Goal: Task Accomplishment & Management: Complete application form

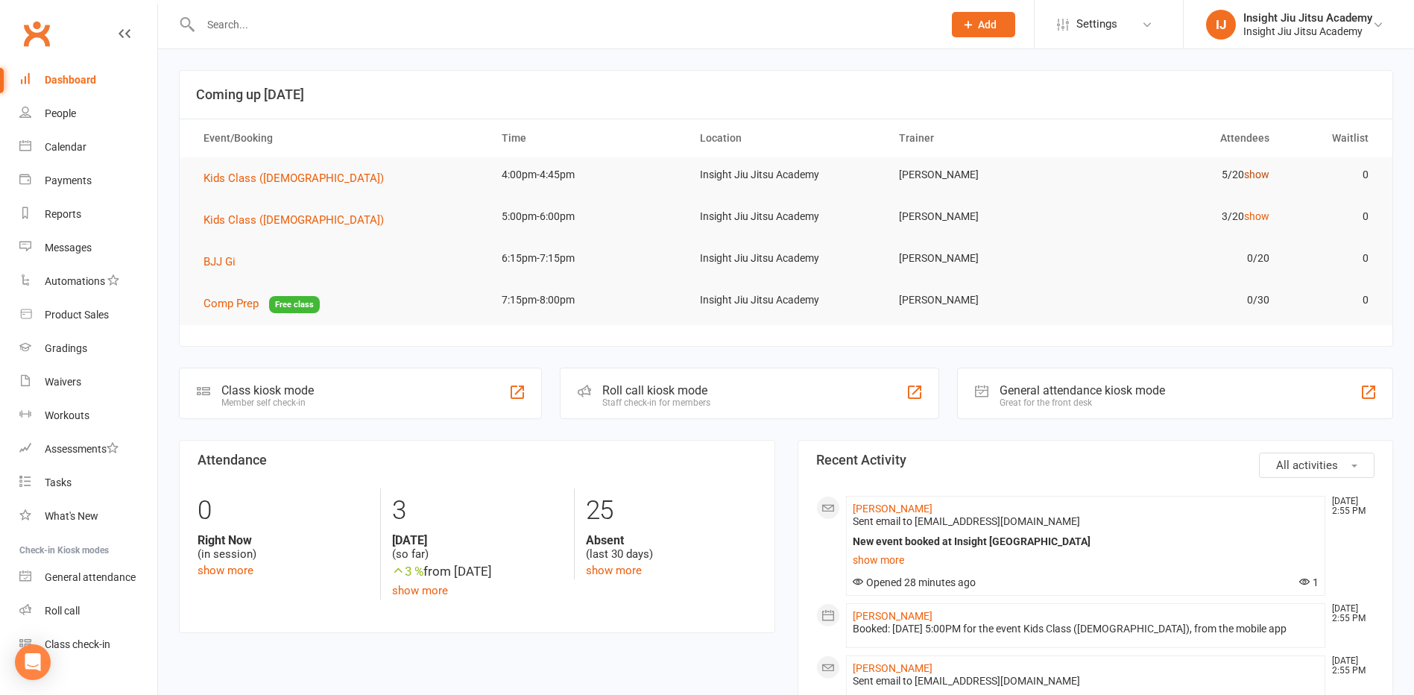
click at [1255, 170] on link "show" at bounding box center [1256, 174] width 25 height 12
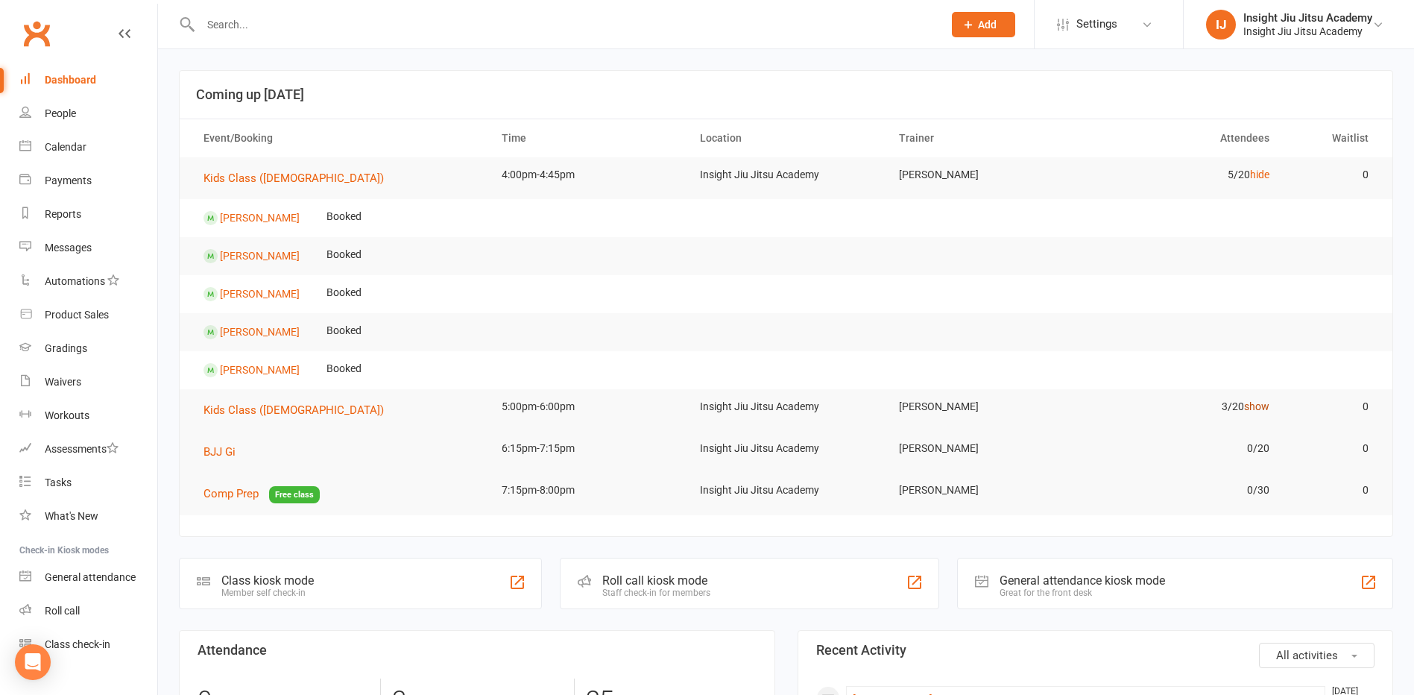
click at [1247, 403] on link "show" at bounding box center [1256, 406] width 25 height 12
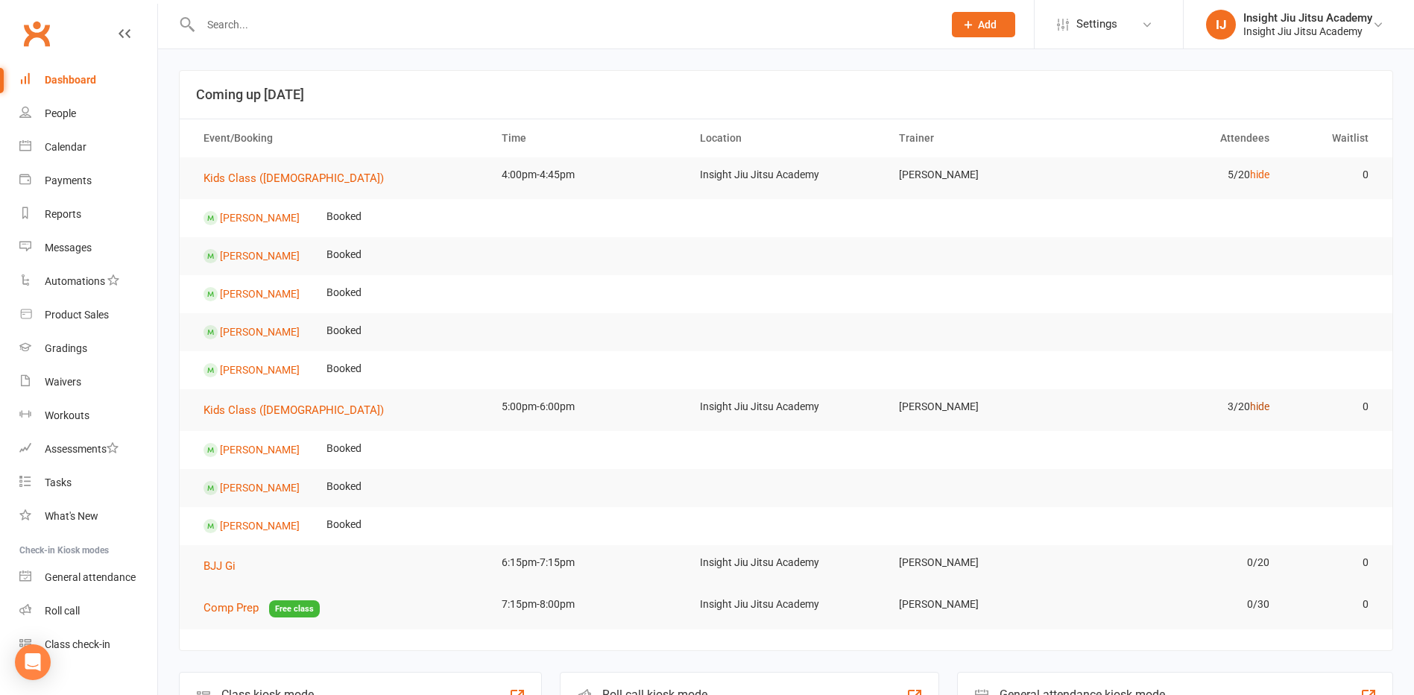
click at [1252, 412] on link "hide" at bounding box center [1259, 406] width 19 height 12
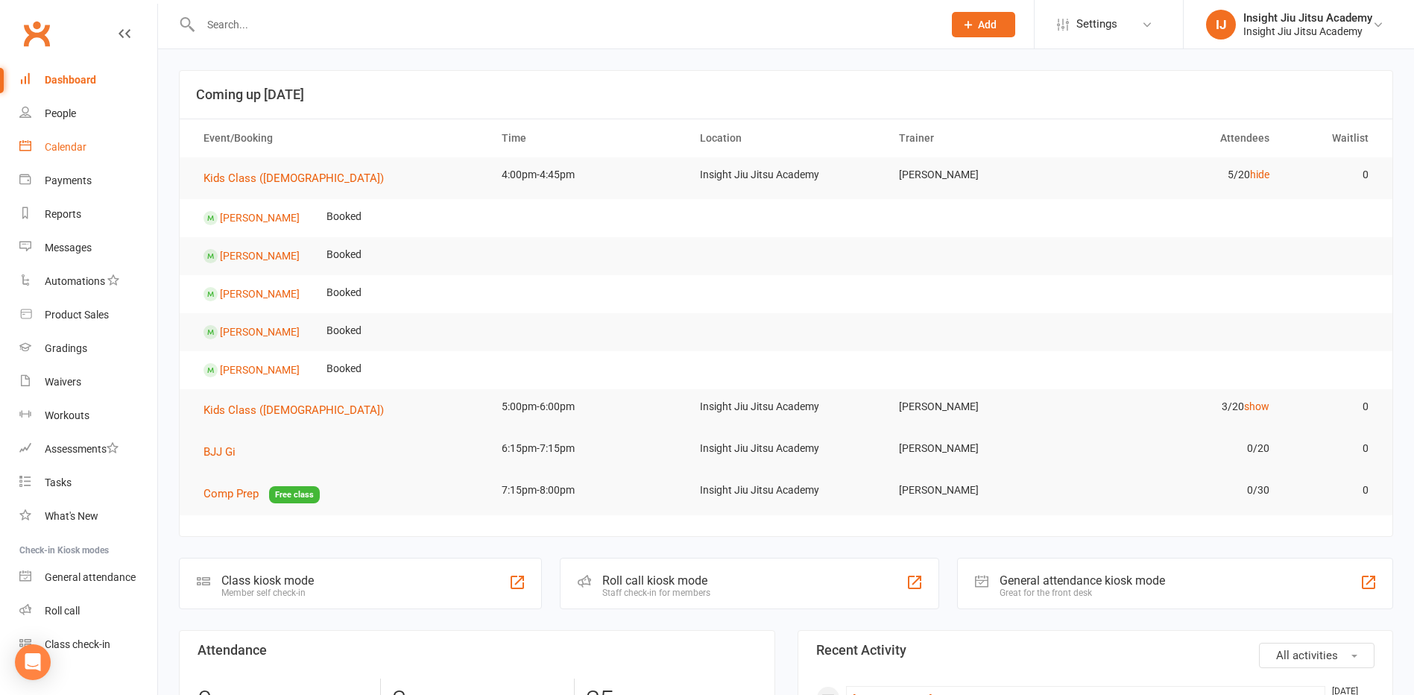
click at [51, 136] on link "Calendar" at bounding box center [88, 147] width 138 height 34
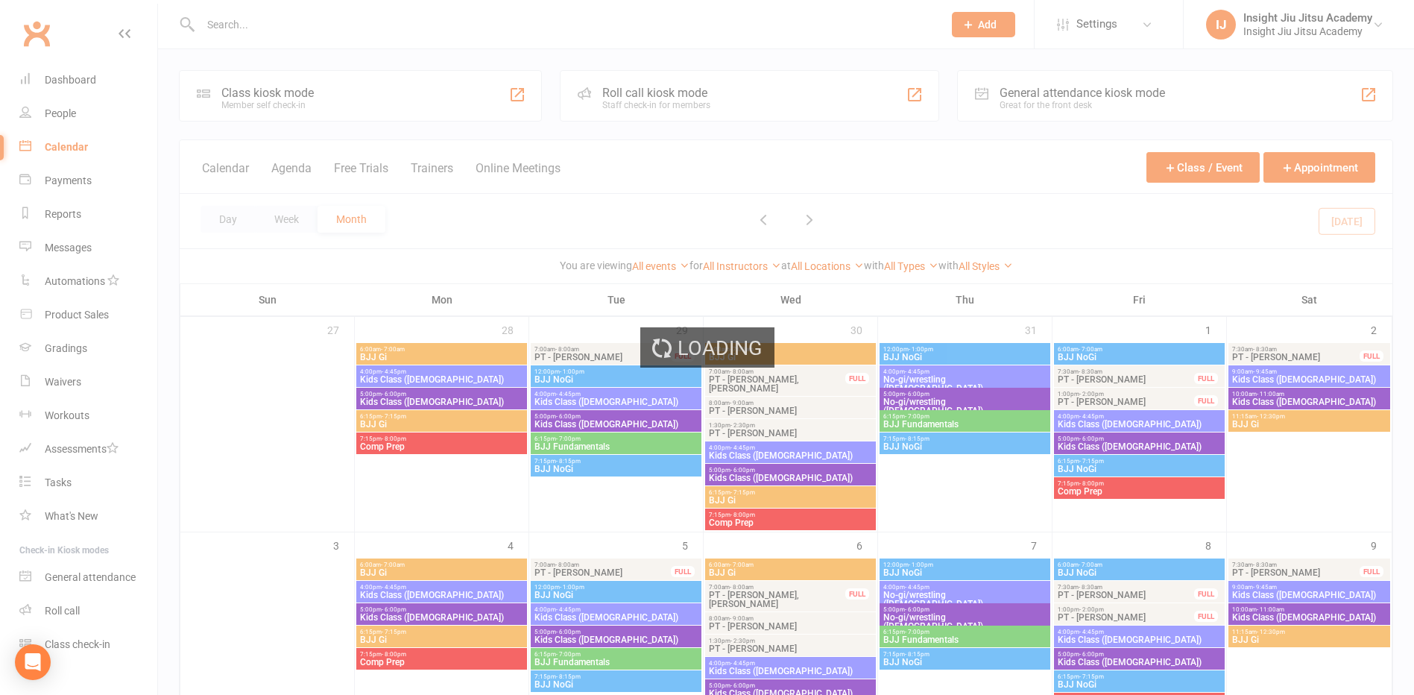
click at [66, 138] on div "Loading" at bounding box center [707, 347] width 1414 height 695
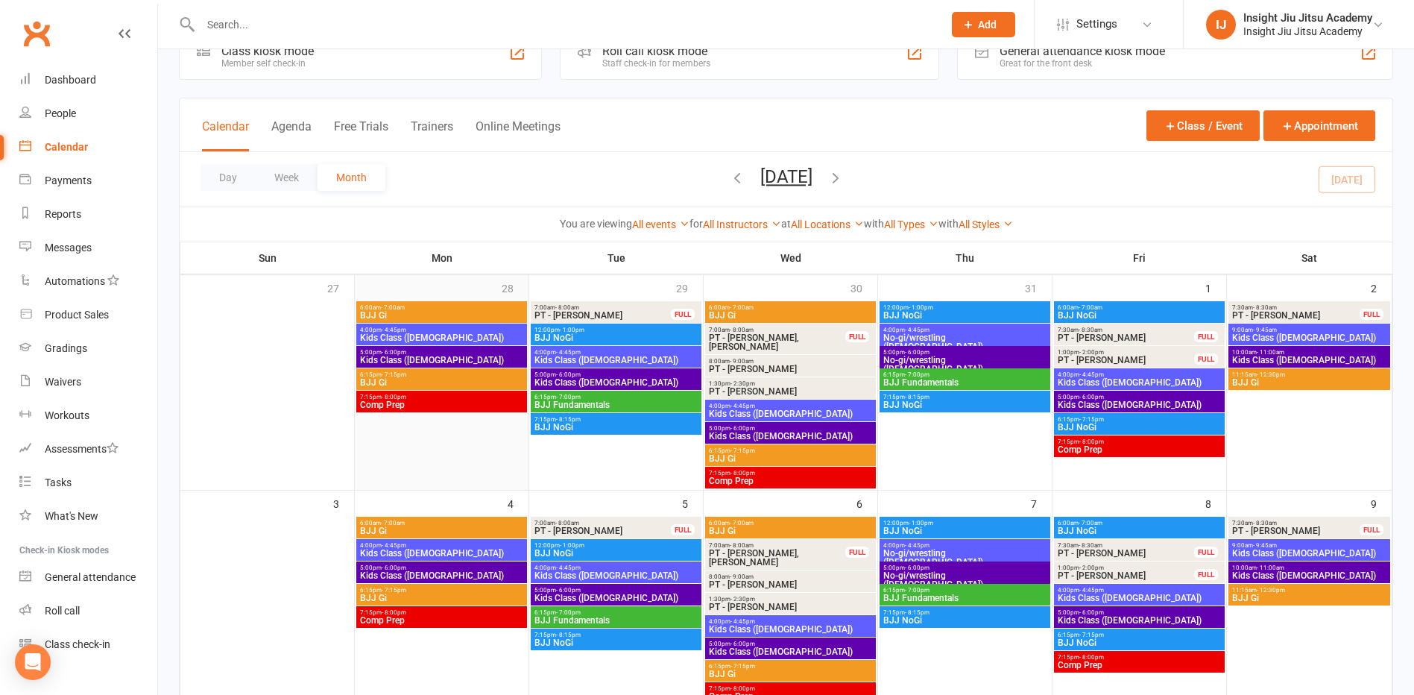
scroll to position [75, 0]
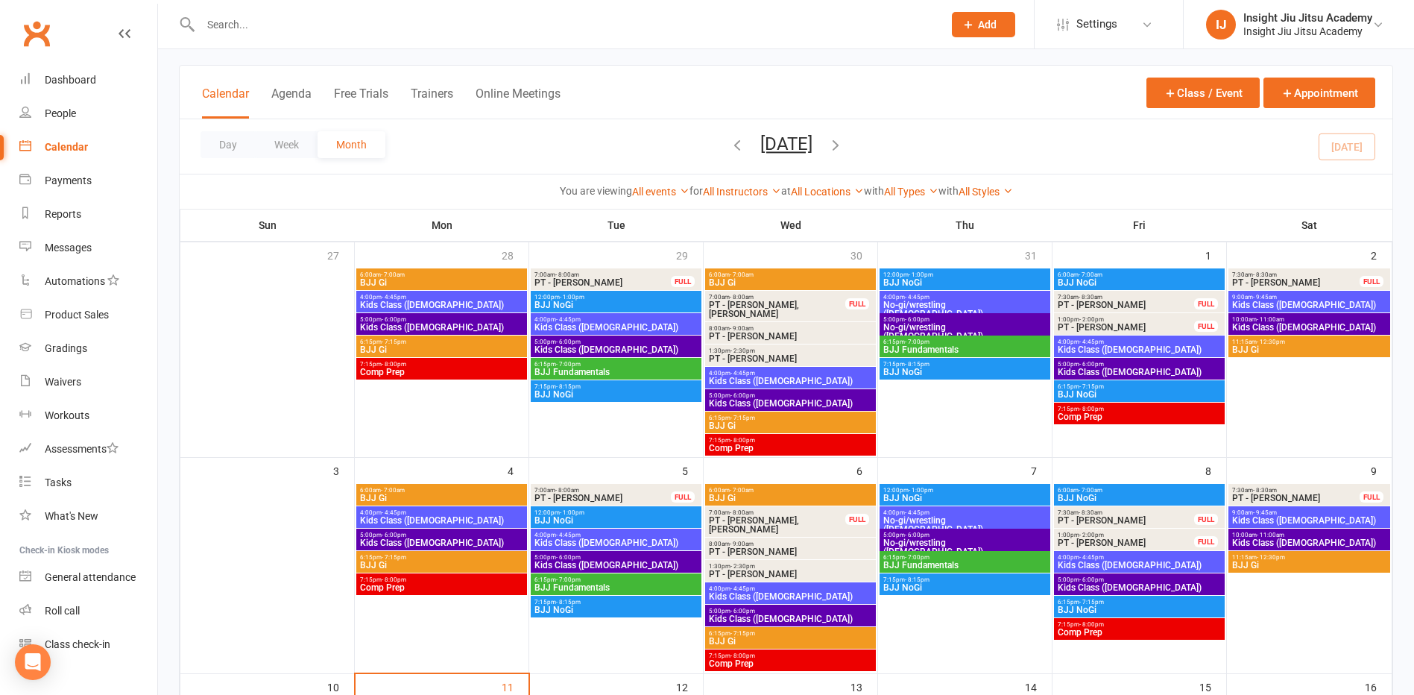
click at [685, 536] on span "4:00pm - 4:45pm" at bounding box center [616, 535] width 165 height 7
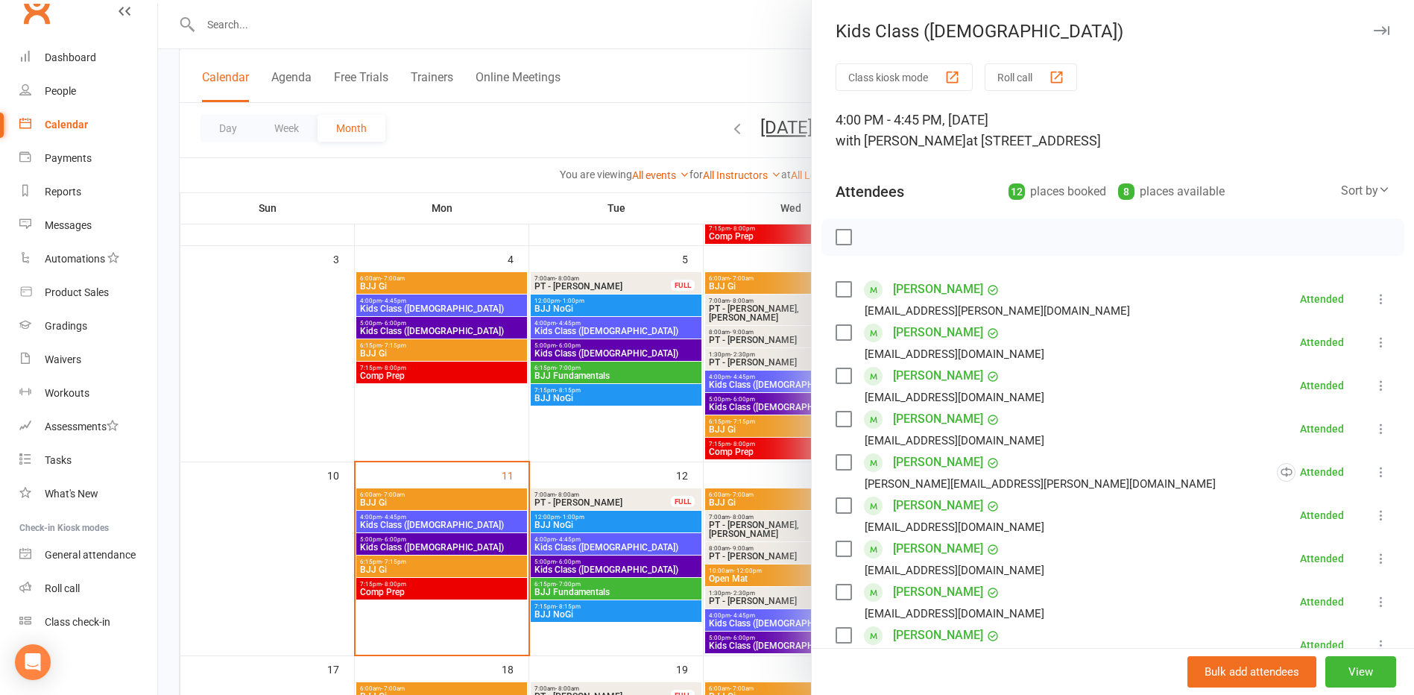
scroll to position [298, 0]
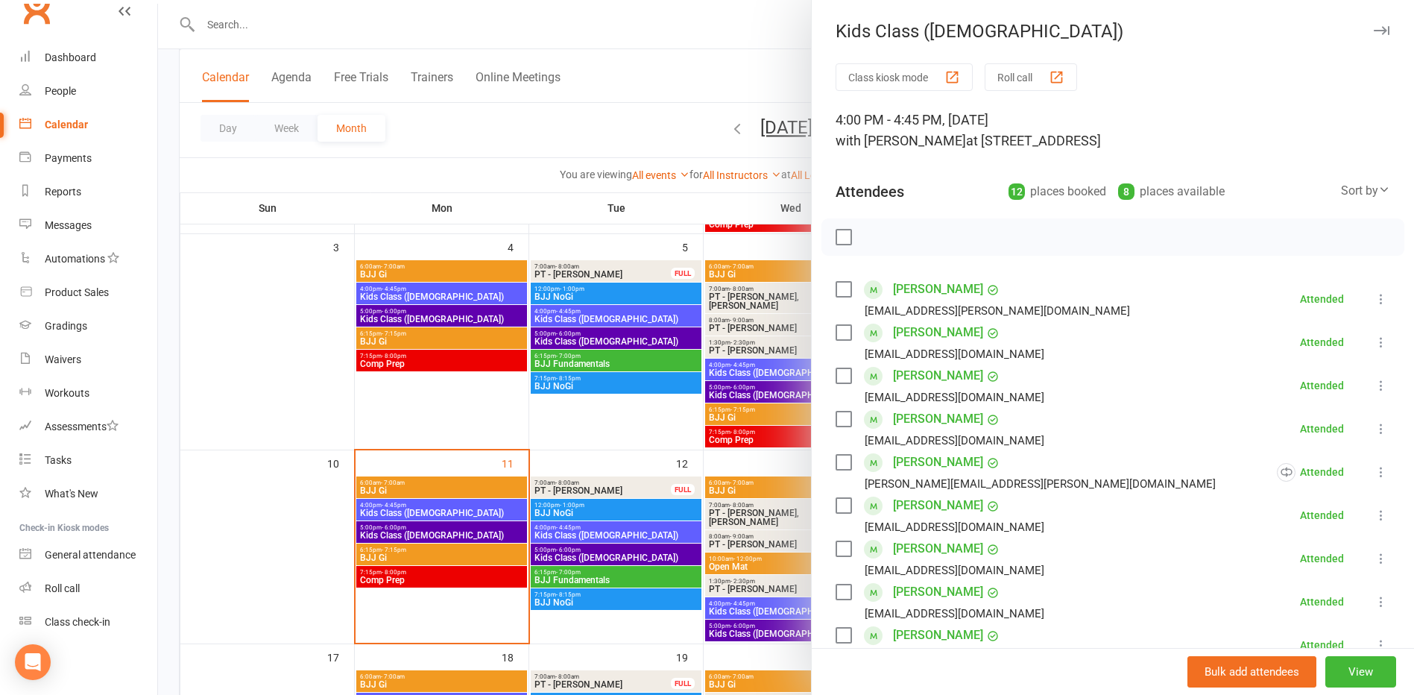
click at [590, 535] on div at bounding box center [786, 347] width 1256 height 695
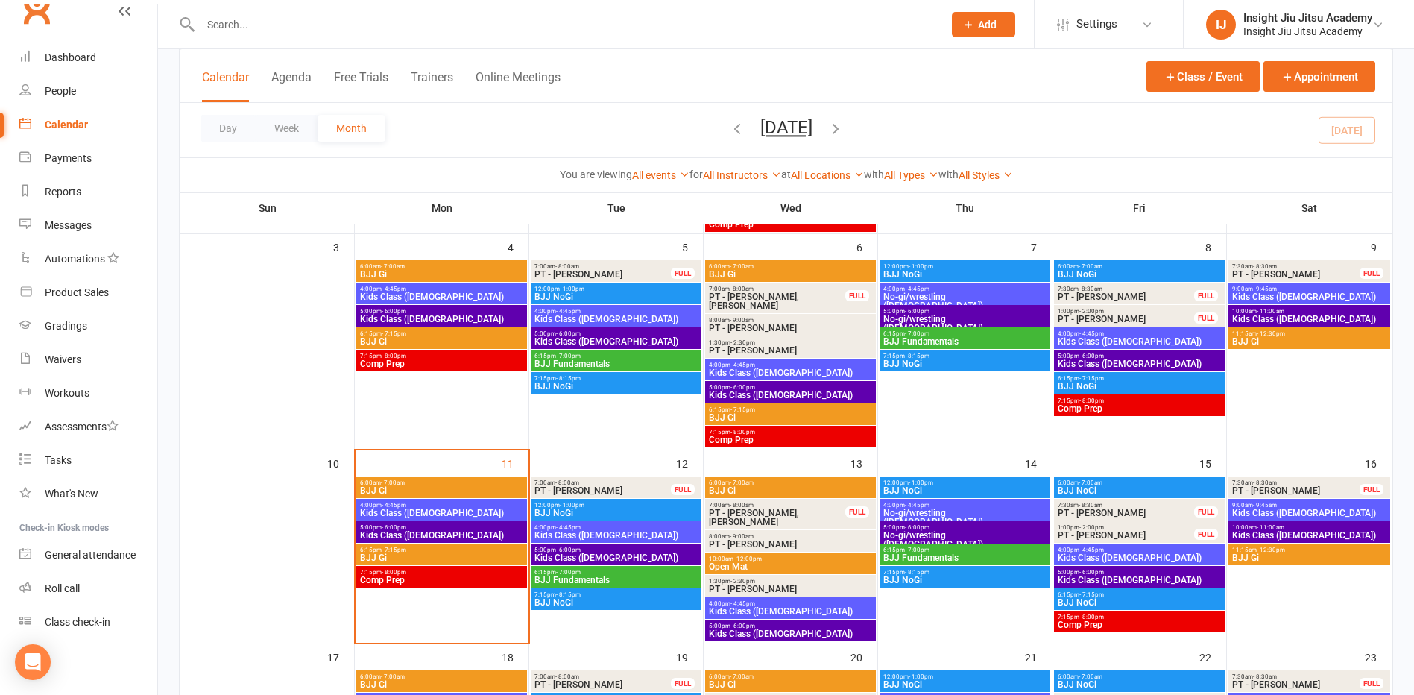
click at [590, 535] on span "Kids Class ([DEMOGRAPHIC_DATA])" at bounding box center [616, 535] width 165 height 9
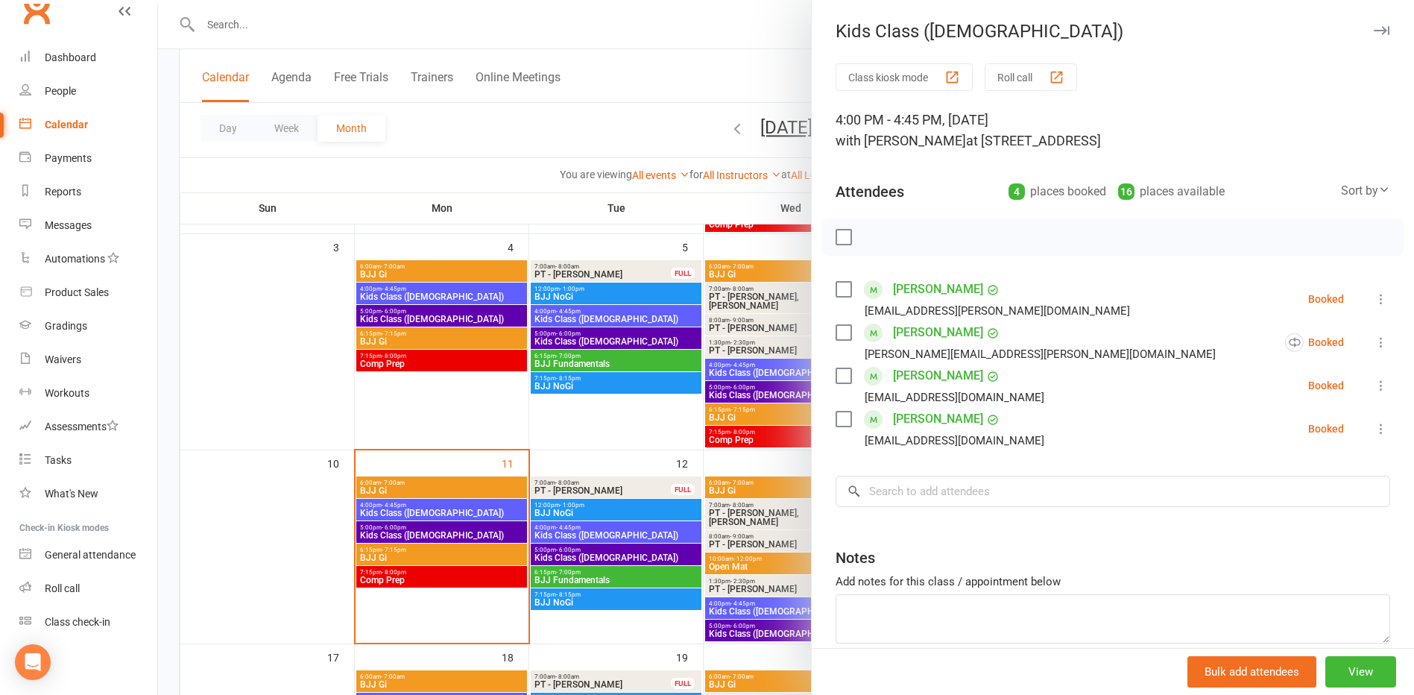
click at [435, 302] on div at bounding box center [786, 347] width 1256 height 695
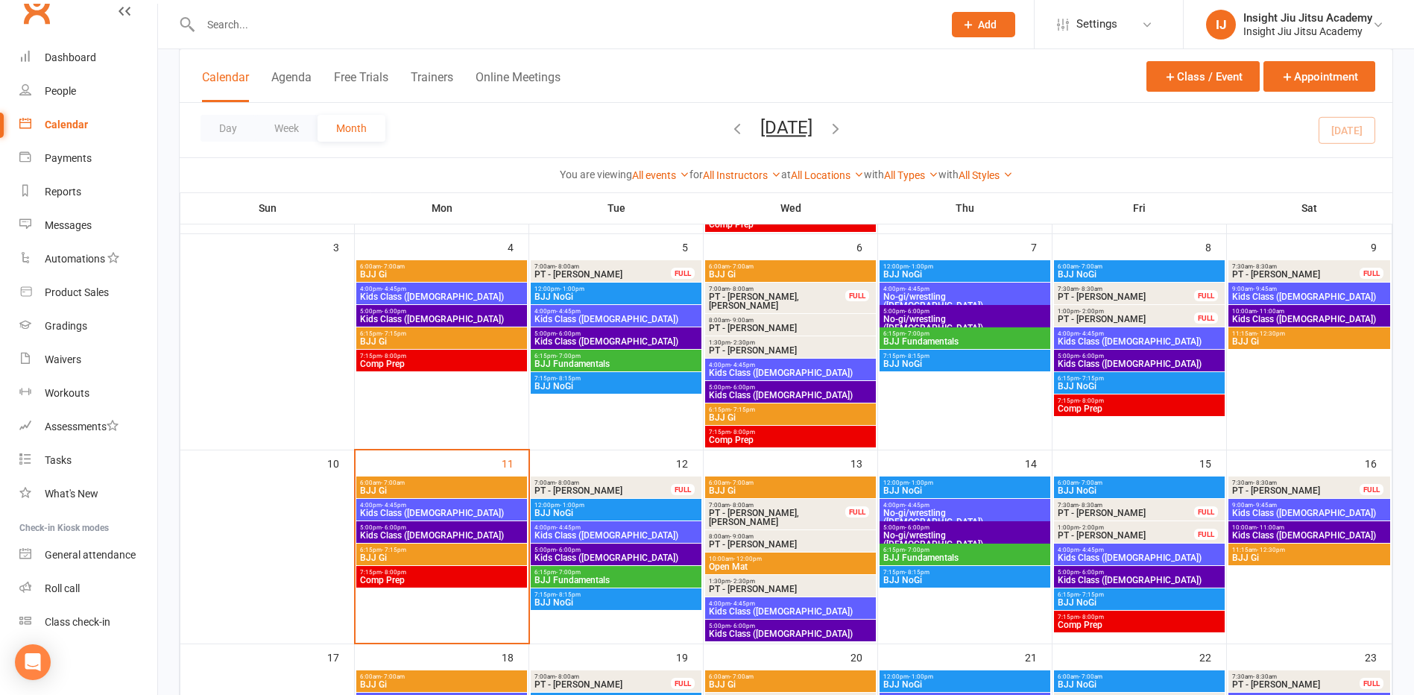
click at [435, 297] on span "Kids Class ([DEMOGRAPHIC_DATA])" at bounding box center [441, 296] width 165 height 9
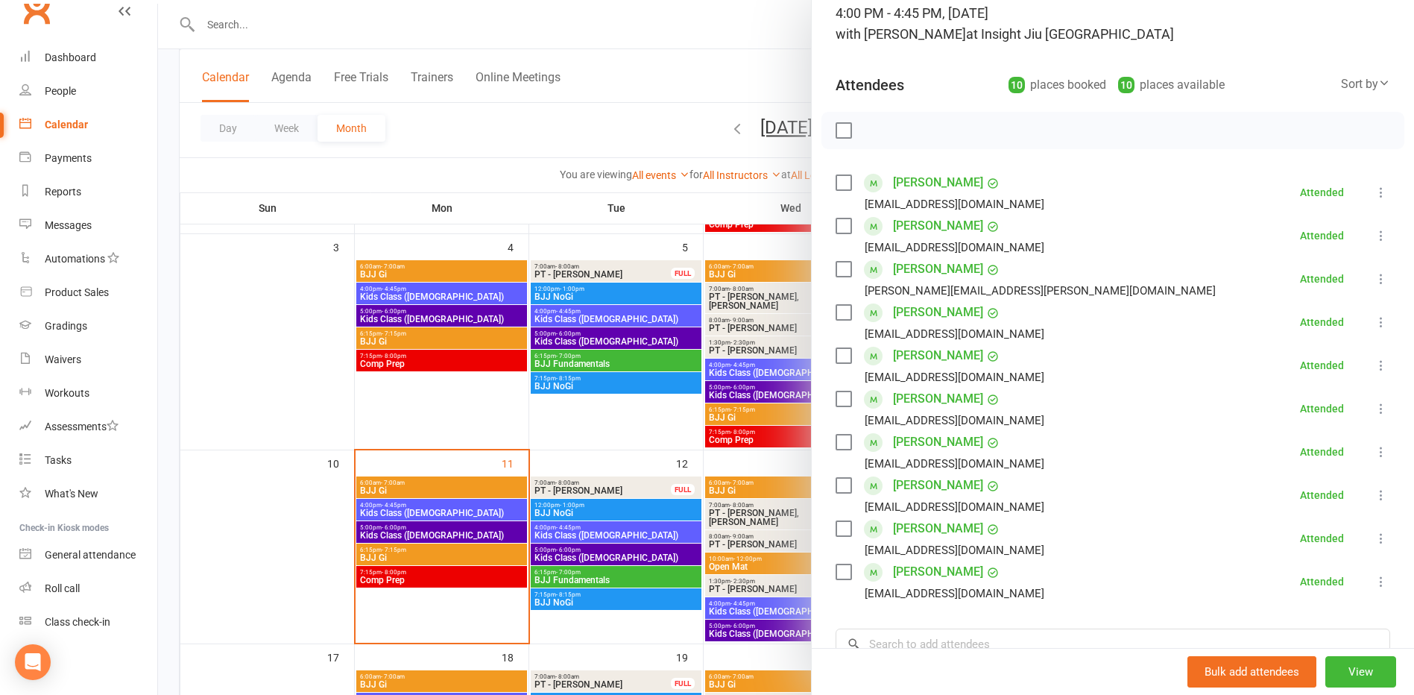
scroll to position [149, 0]
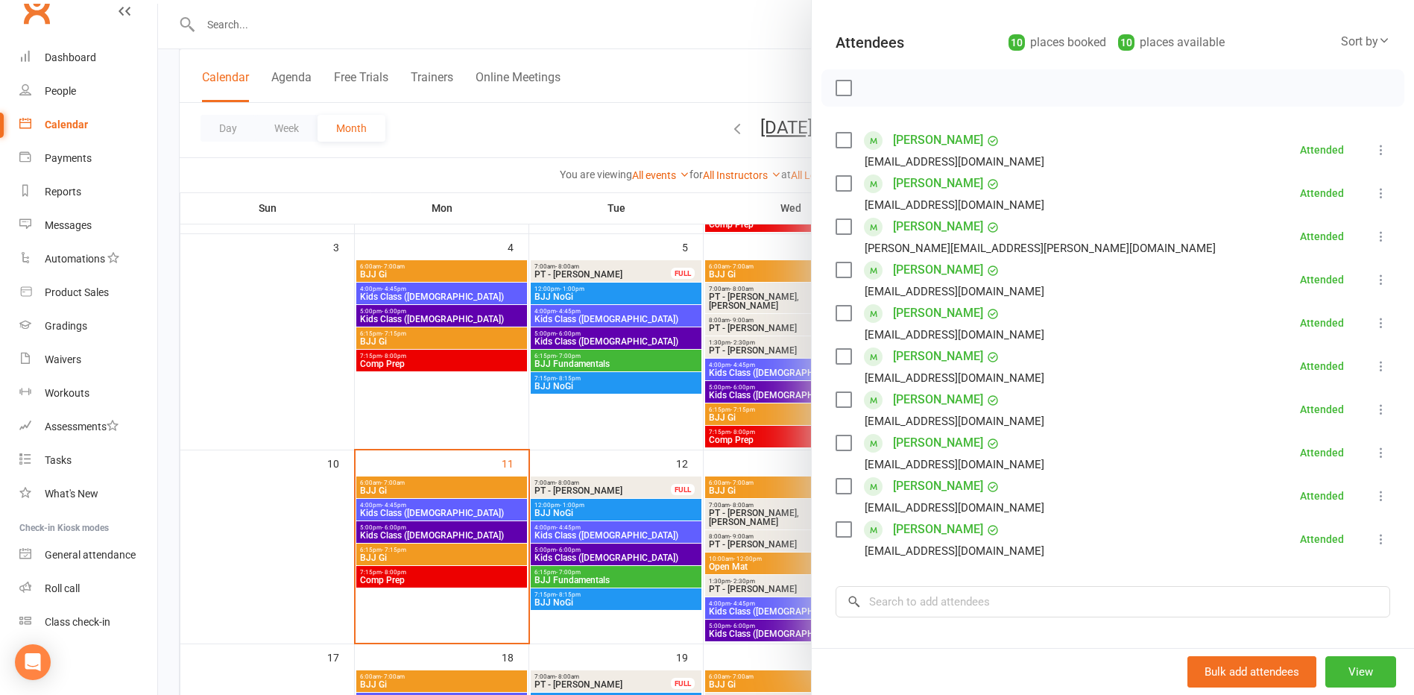
click at [581, 530] on div at bounding box center [786, 347] width 1256 height 695
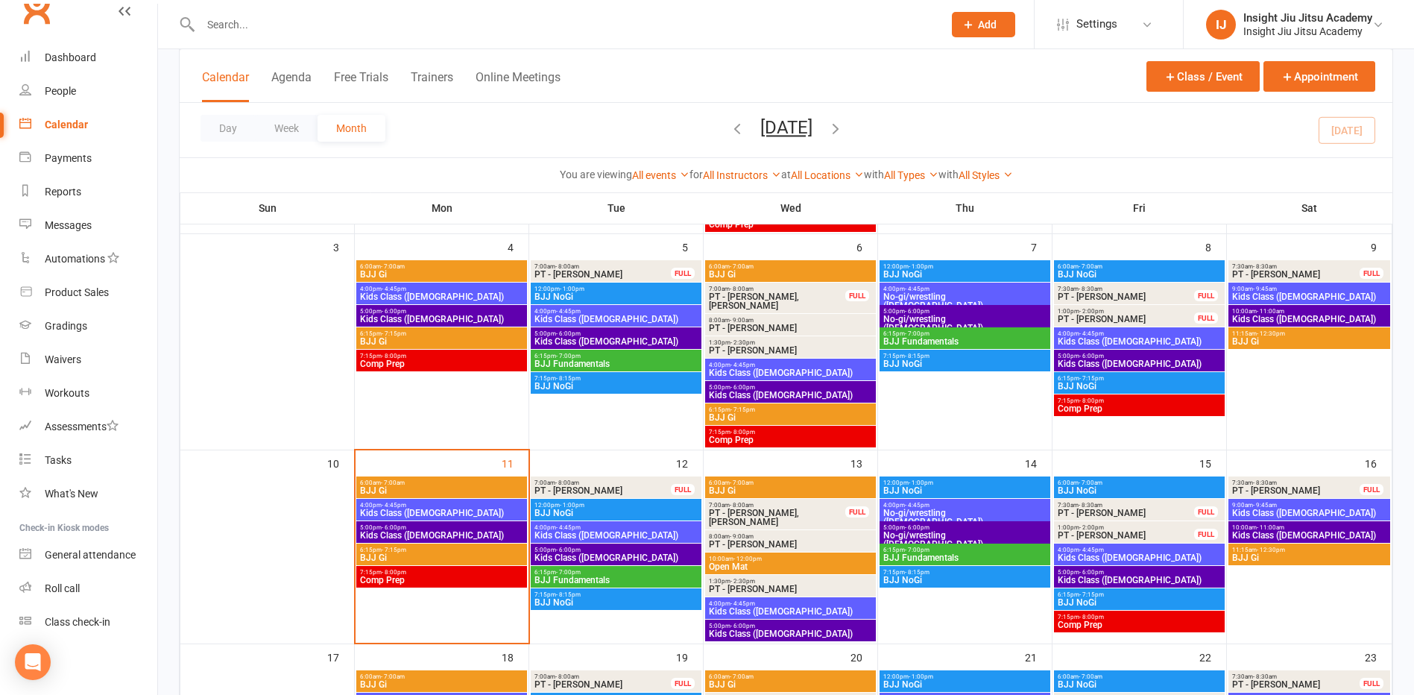
click at [581, 531] on span "Kids Class ([DEMOGRAPHIC_DATA])" at bounding box center [616, 535] width 165 height 9
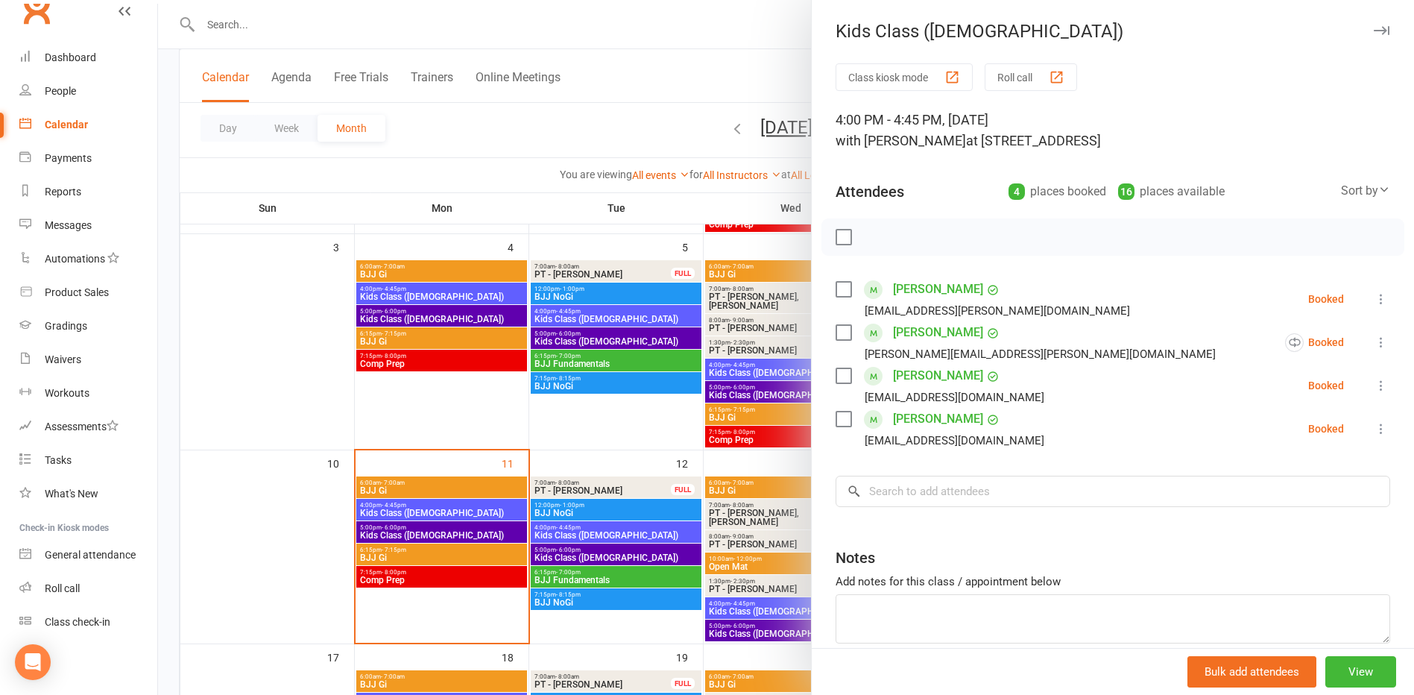
click at [624, 554] on div at bounding box center [786, 347] width 1256 height 695
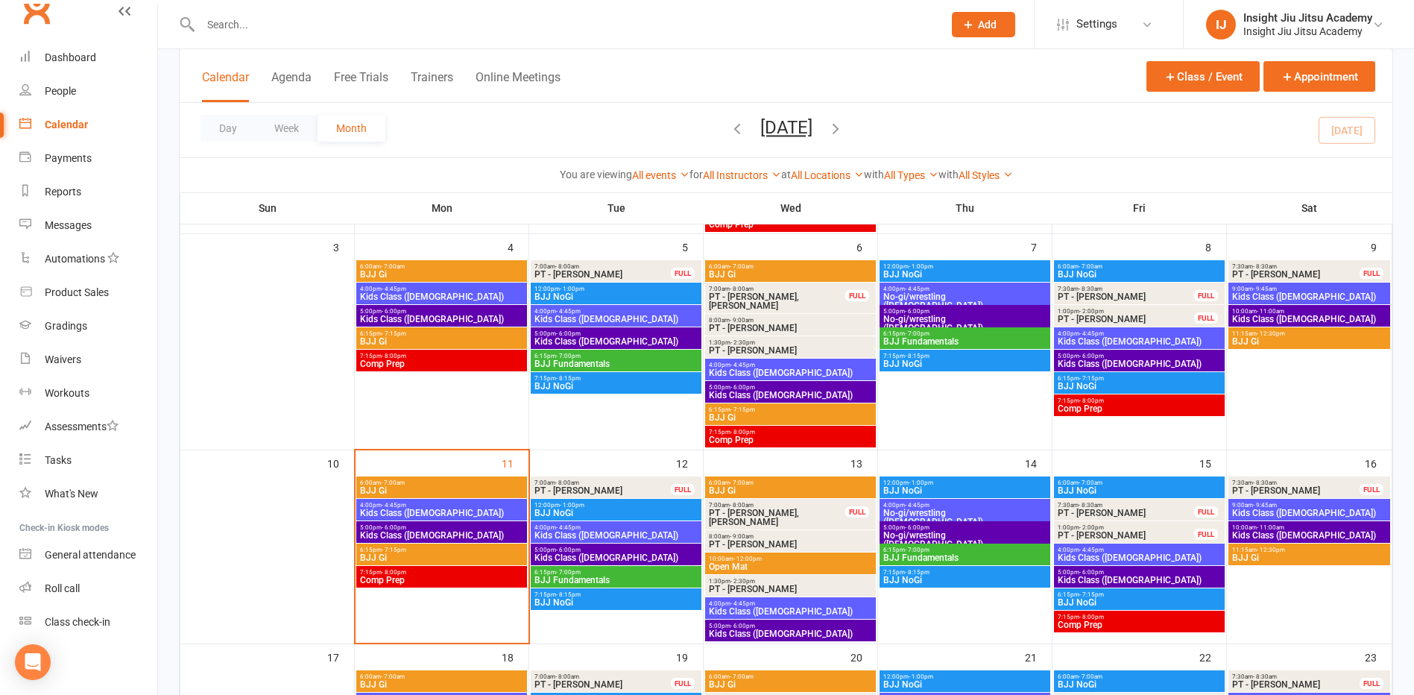
click at [624, 554] on span "Kids Class ([DEMOGRAPHIC_DATA])" at bounding box center [616, 557] width 165 height 9
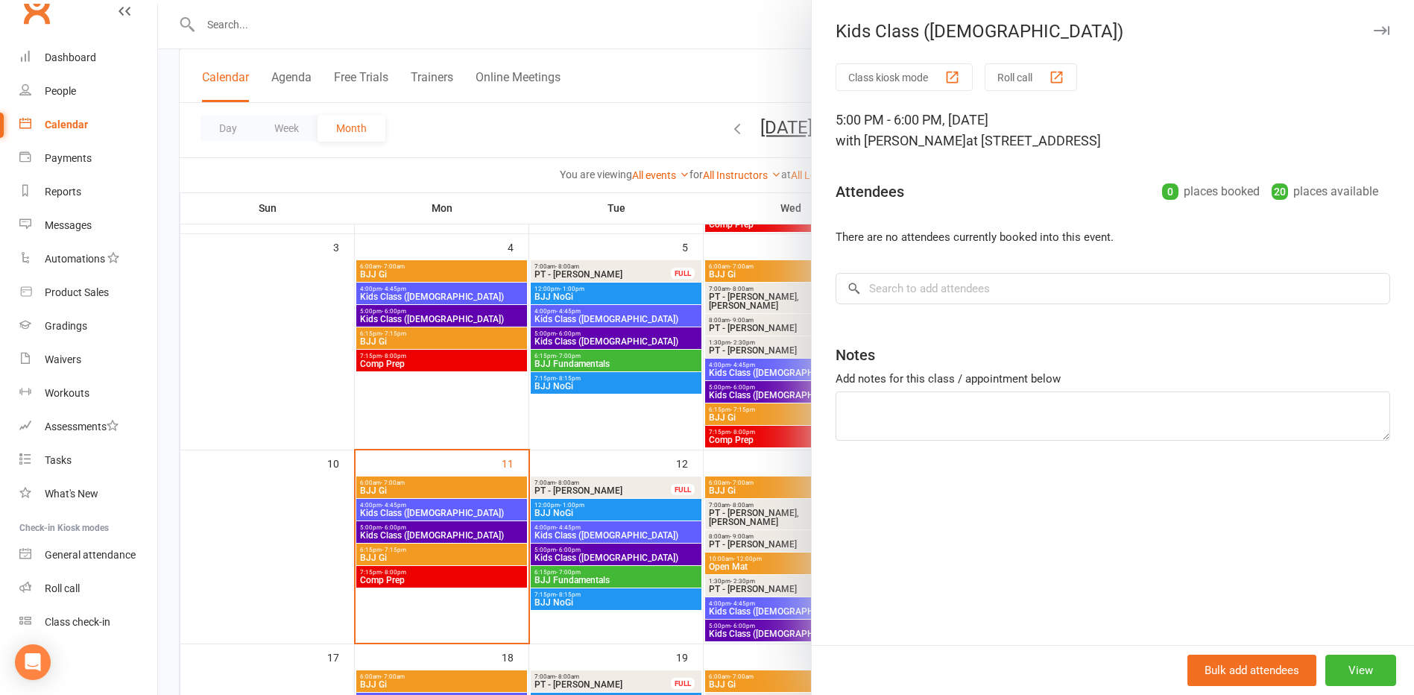
click at [564, 428] on div at bounding box center [786, 347] width 1256 height 695
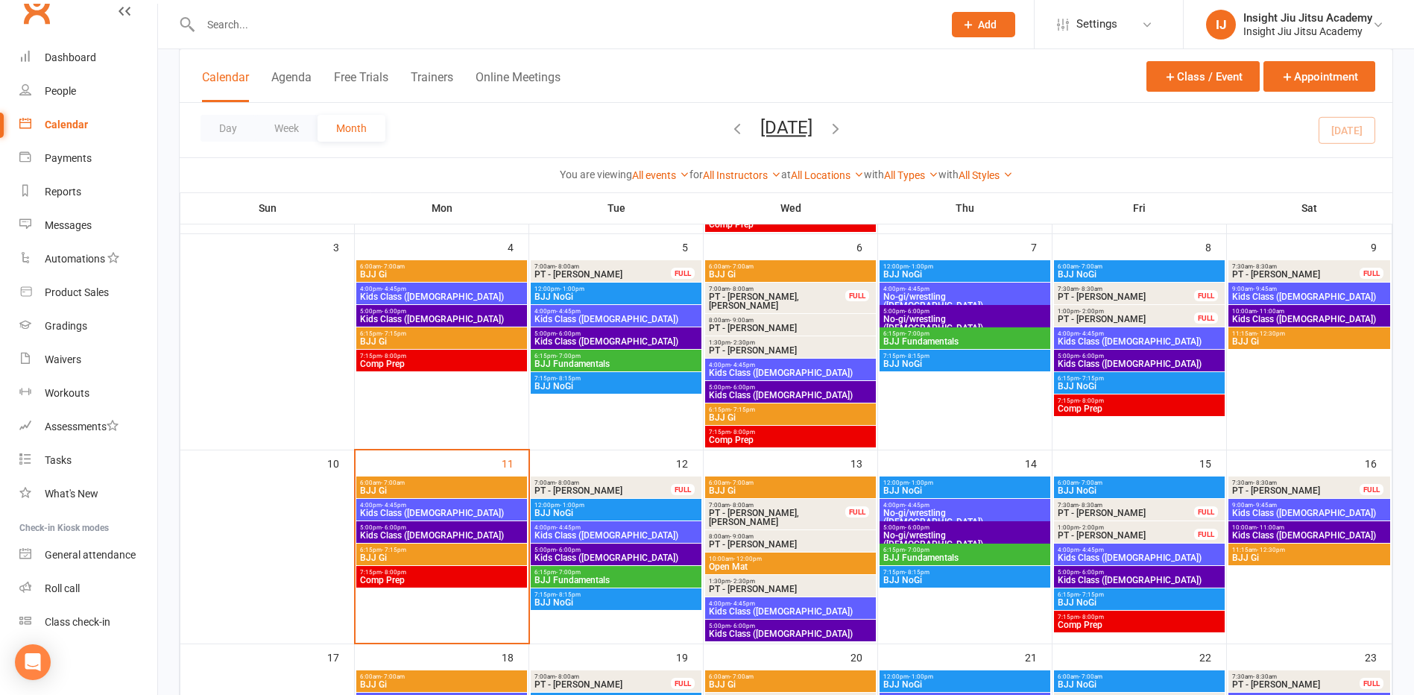
click at [292, 34] on input "text" at bounding box center [564, 24] width 737 height 21
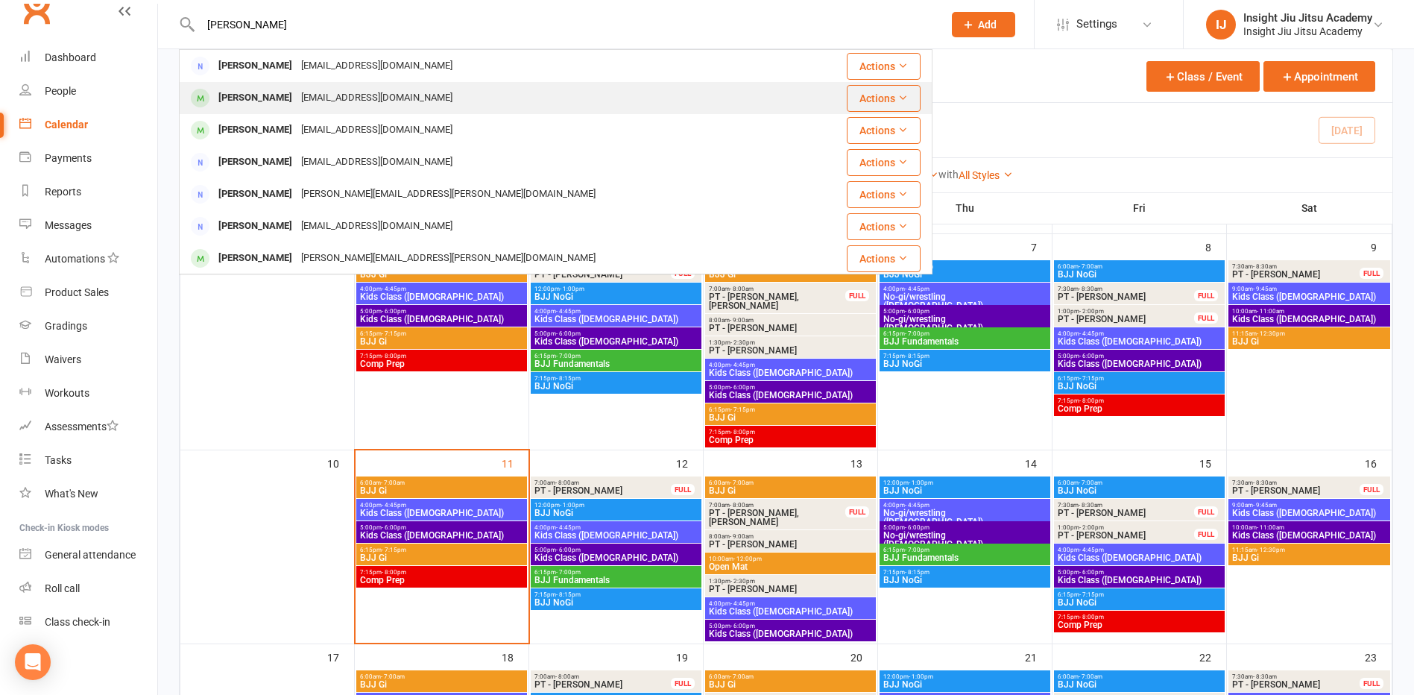
type input "[PERSON_NAME]"
click at [241, 93] on div "[PERSON_NAME]" at bounding box center [255, 98] width 83 height 22
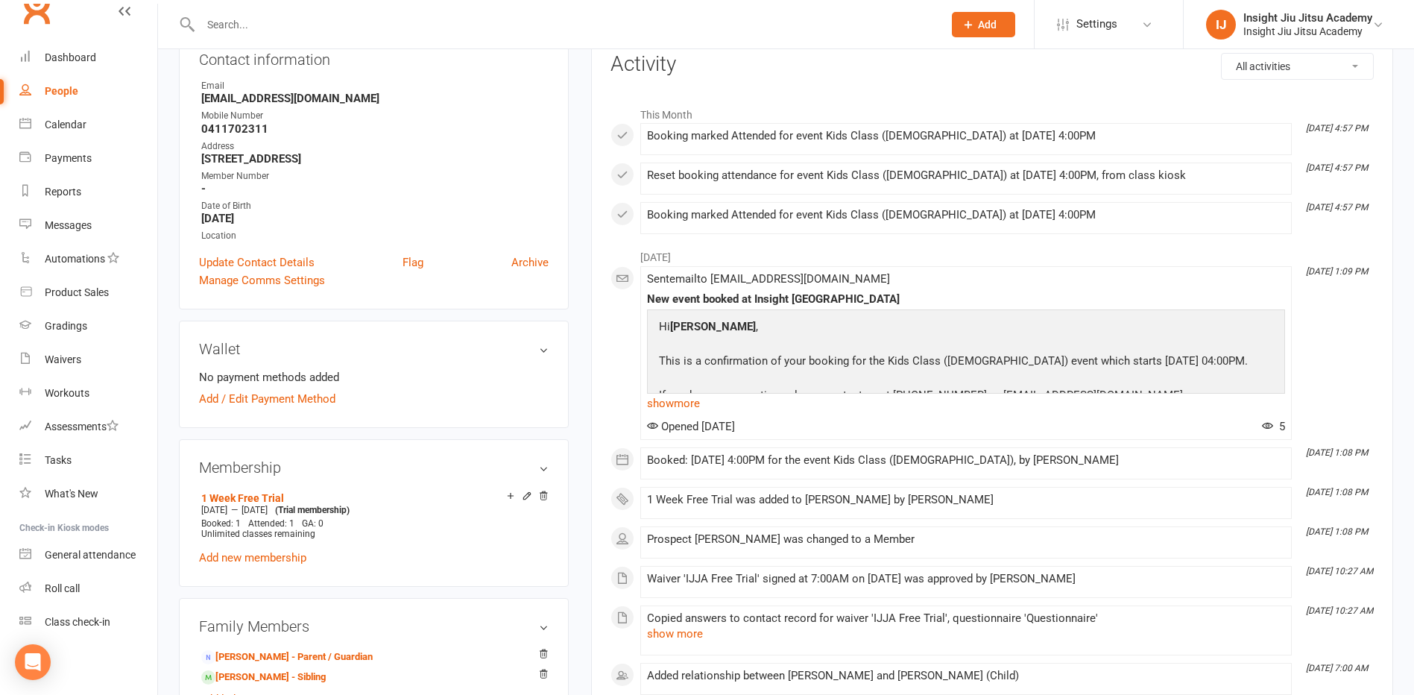
scroll to position [298, 0]
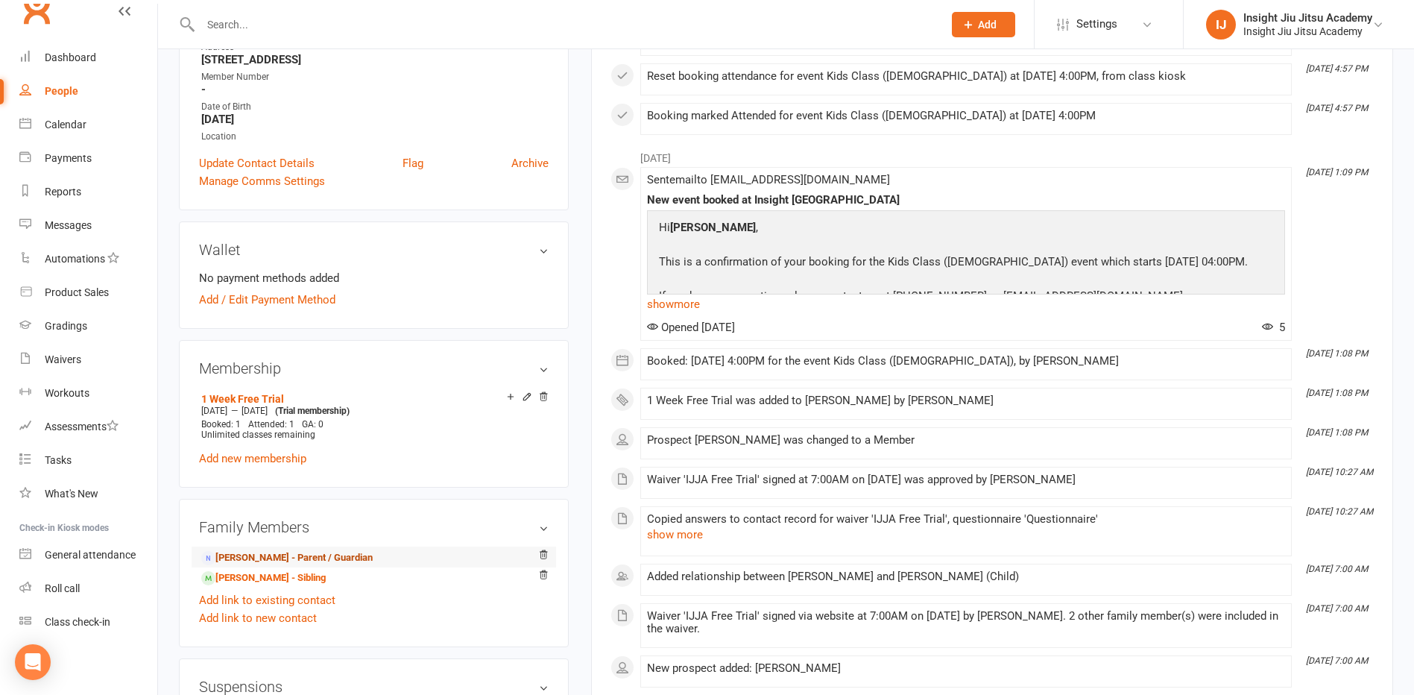
click at [220, 558] on link "[PERSON_NAME] - Parent / Guardian" at bounding box center [286, 558] width 171 height 16
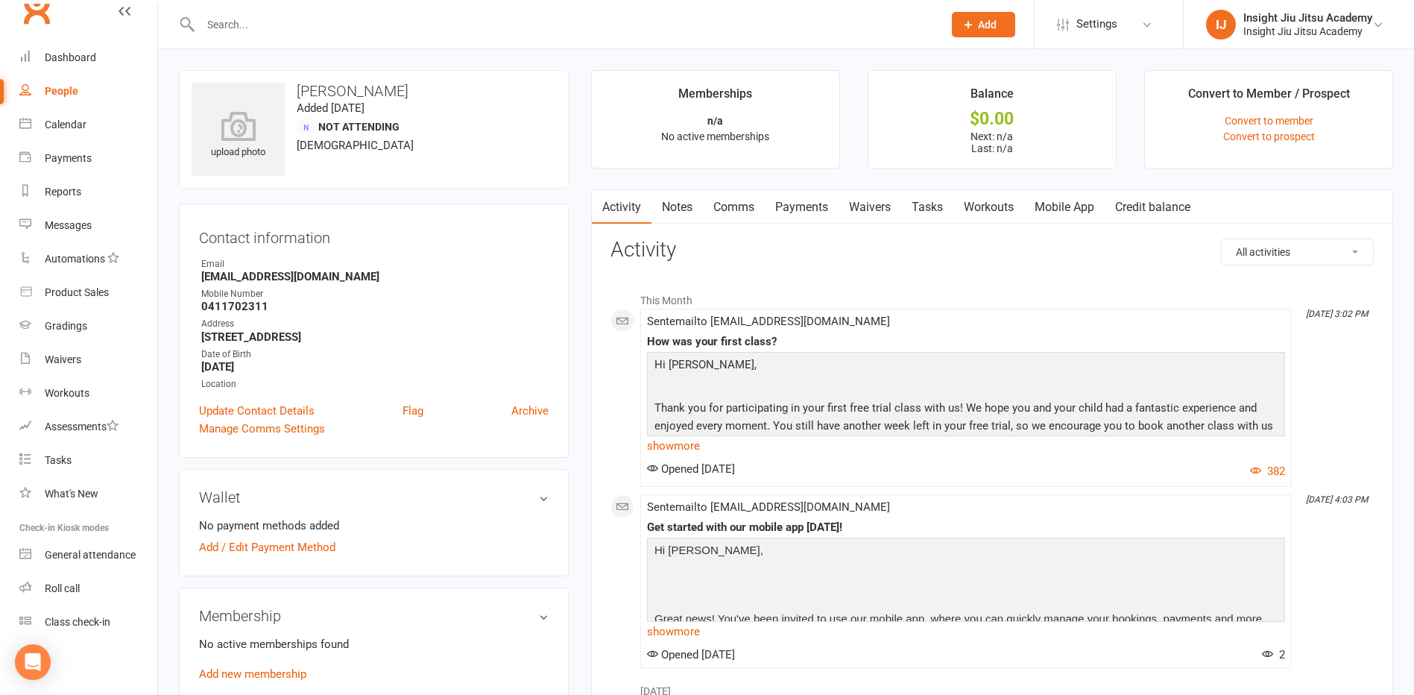
click at [888, 211] on link "Waivers" at bounding box center [870, 207] width 63 height 34
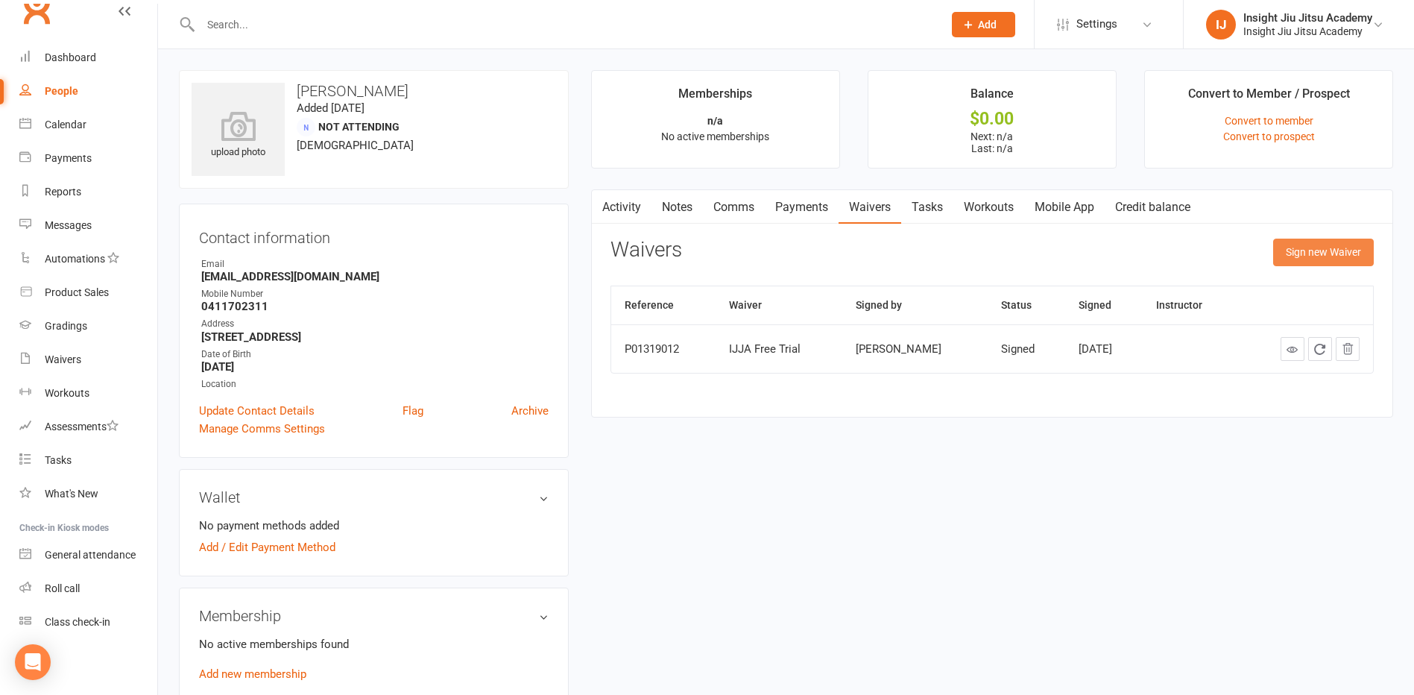
click at [1295, 262] on button "Sign new Waiver" at bounding box center [1323, 252] width 101 height 27
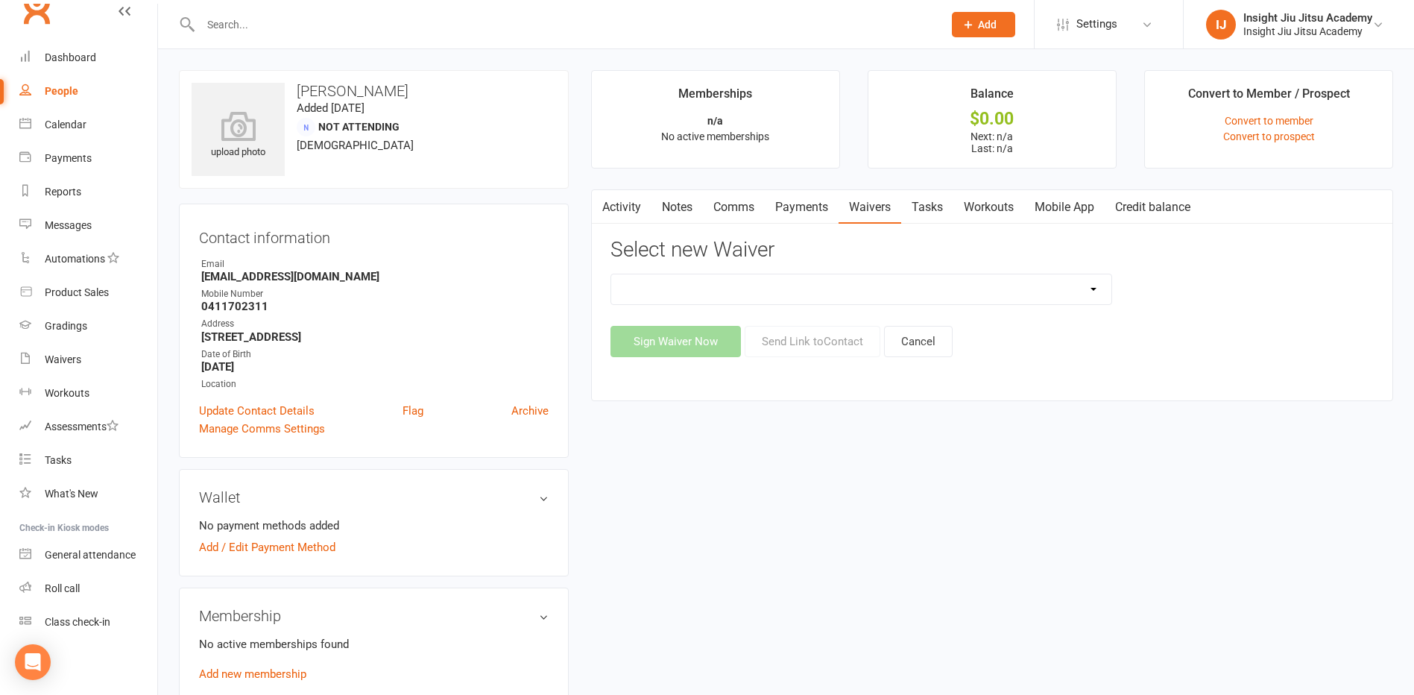
click at [1007, 289] on select "APSS form for PTs IJJA Membership IJJA Membership Renewal Insight Personal Trai…" at bounding box center [861, 289] width 500 height 30
select select "11611"
click at [611, 274] on select "APSS form for PTs IJJA Membership IJJA Membership Renewal Insight Personal Trai…" at bounding box center [861, 289] width 500 height 30
click at [831, 339] on button "Send Link to Contact" at bounding box center [813, 341] width 136 height 31
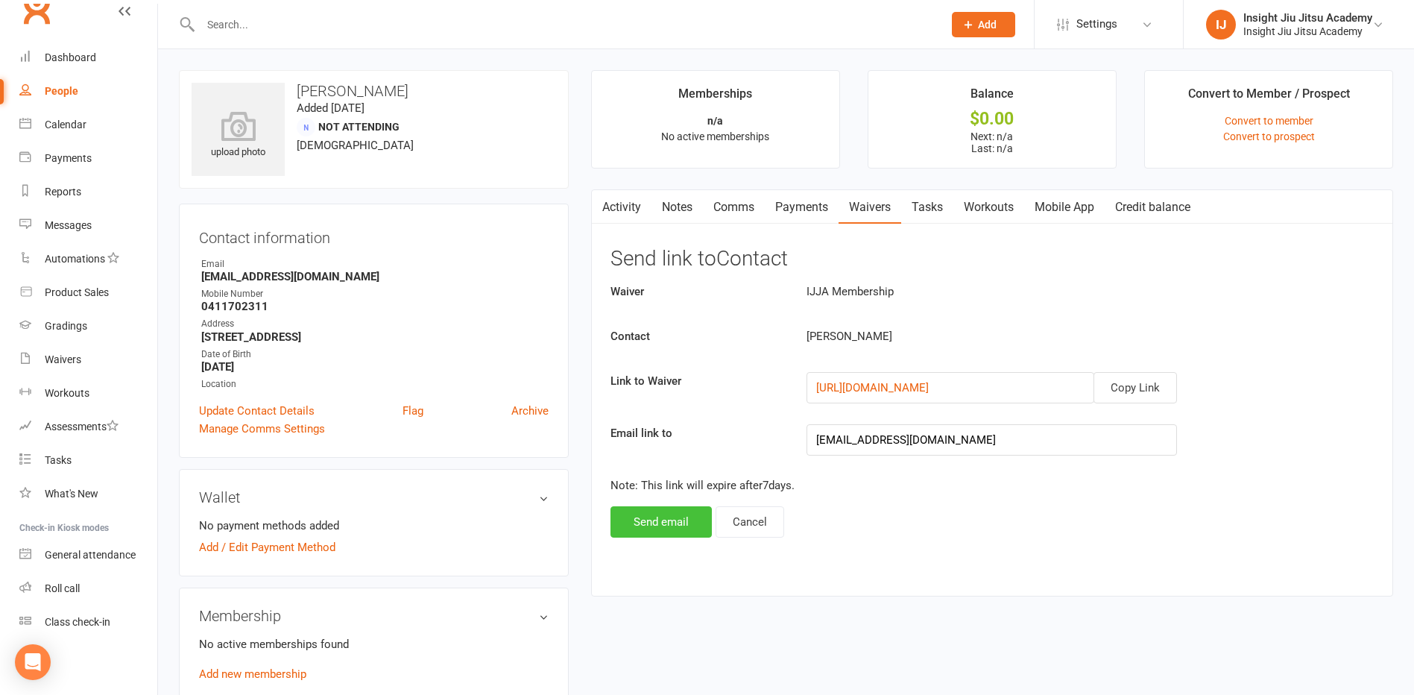
click at [659, 520] on button "Send email" at bounding box center [661, 521] width 101 height 31
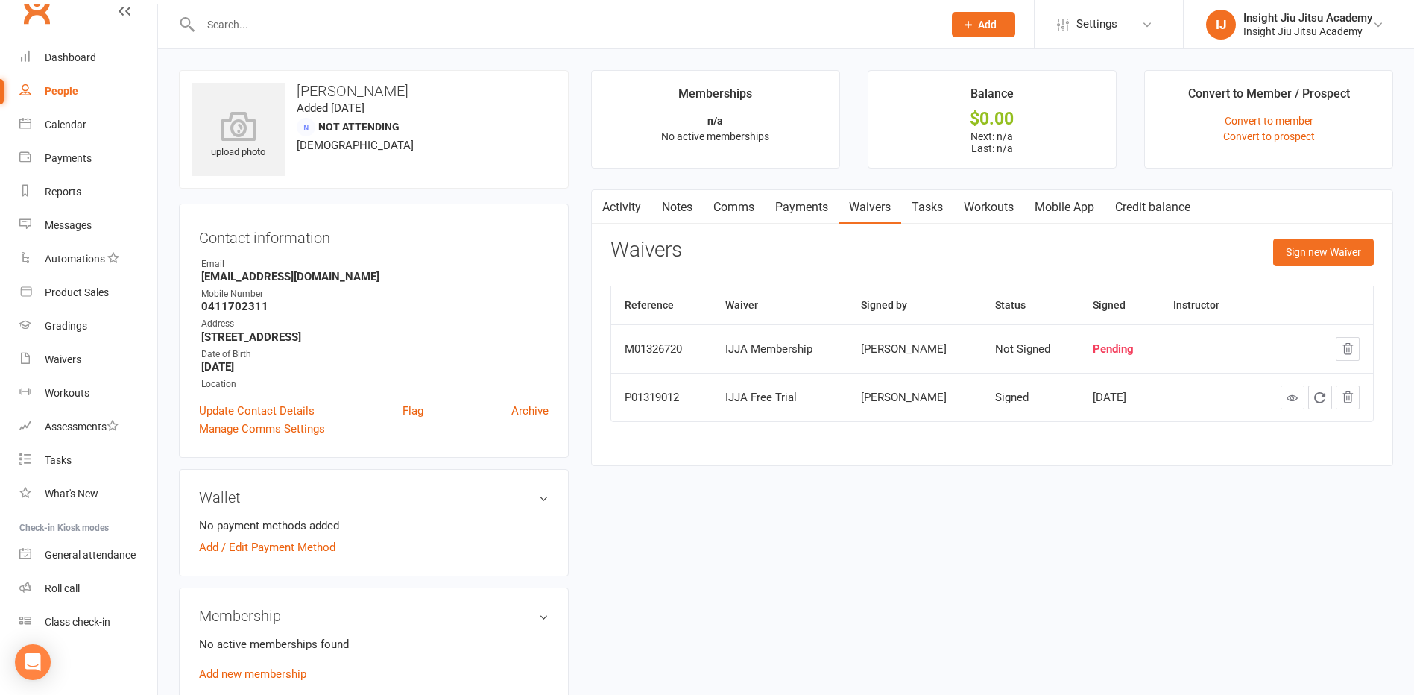
click at [359, 23] on input "text" at bounding box center [564, 24] width 737 height 21
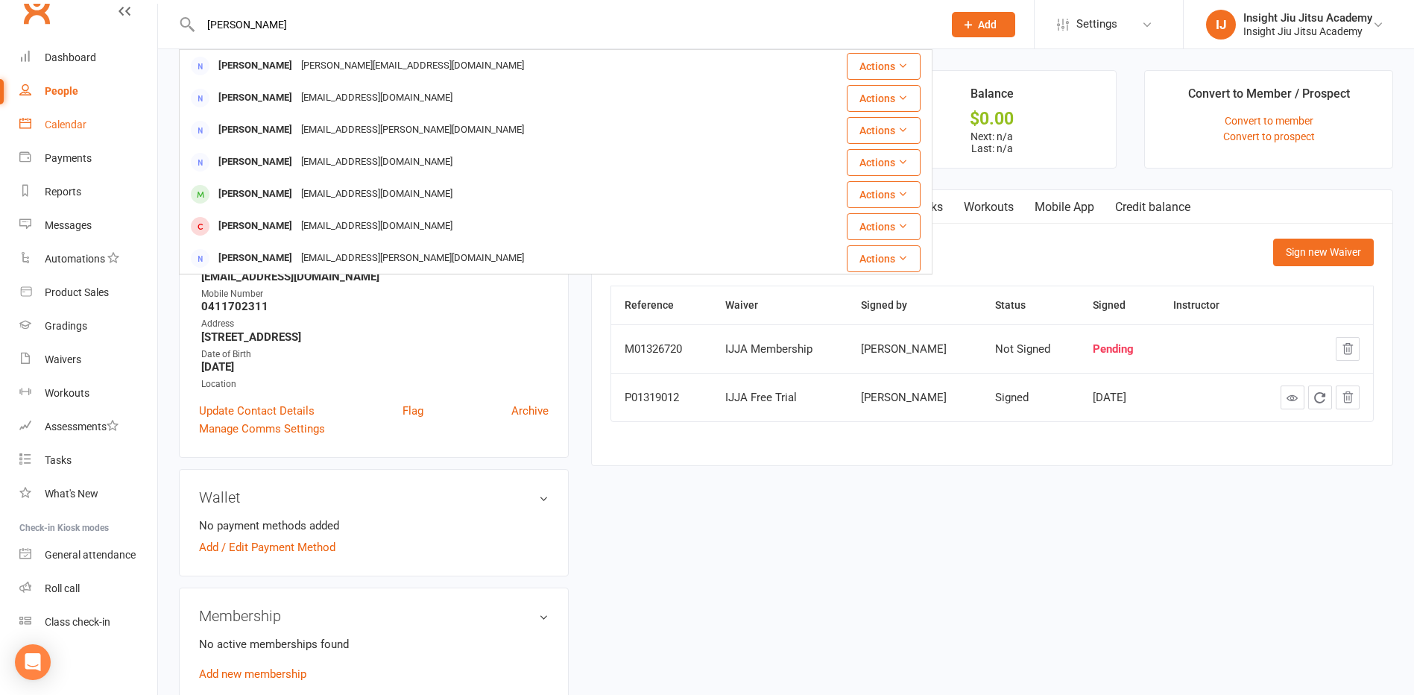
type input "[PERSON_NAME]"
click at [64, 125] on div "Calendar" at bounding box center [66, 125] width 42 height 12
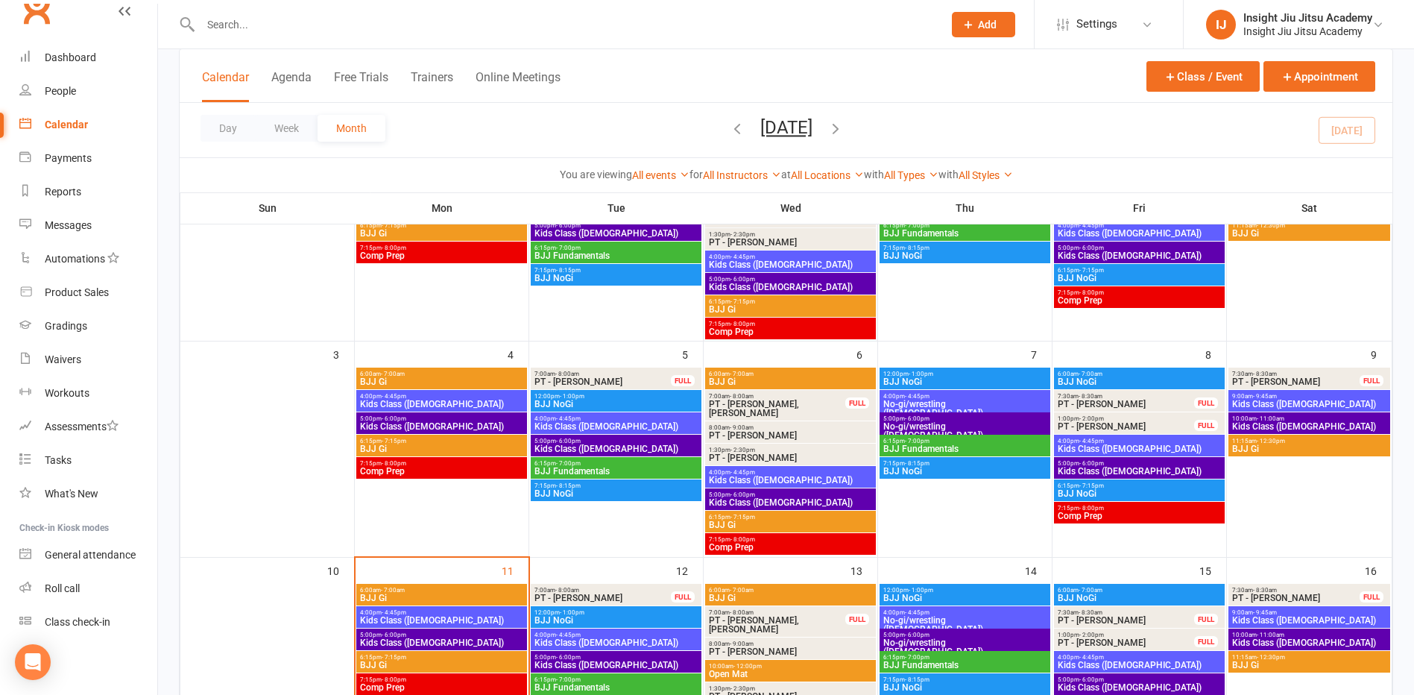
scroll to position [224, 0]
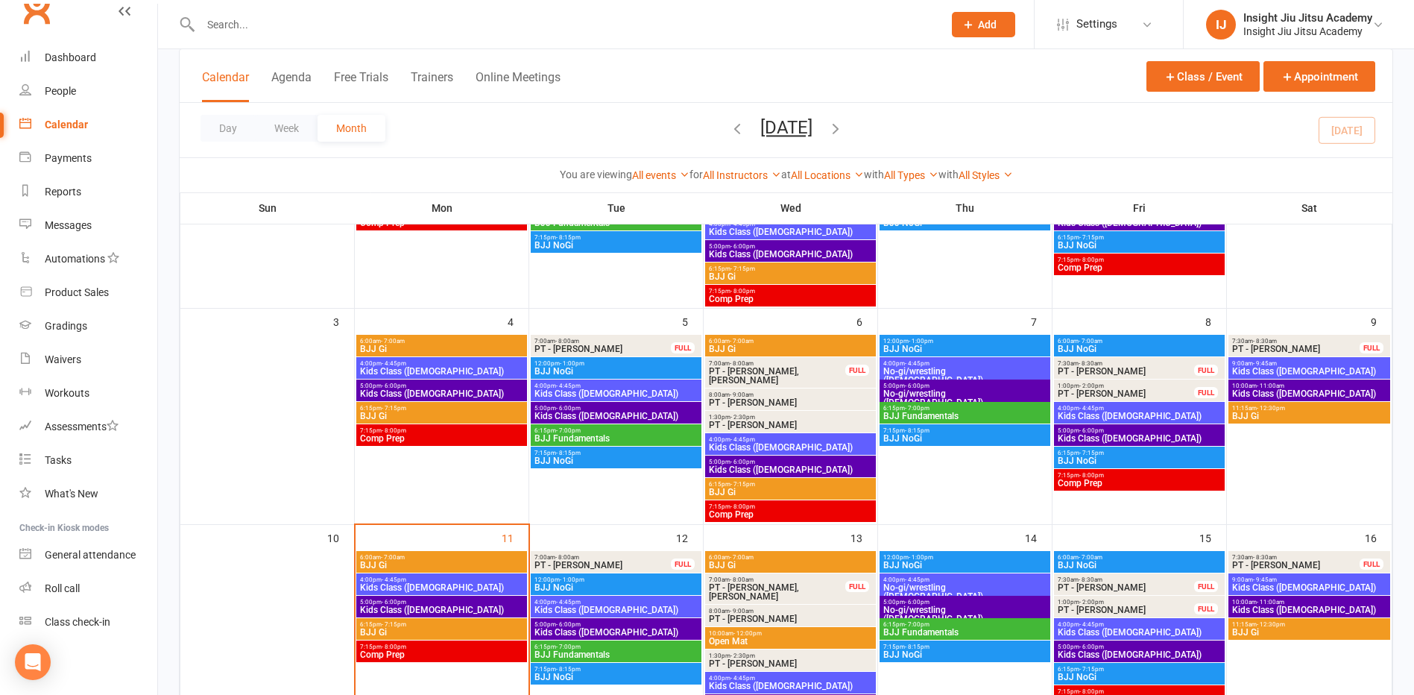
click at [648, 396] on span "Kids Class ([DEMOGRAPHIC_DATA])" at bounding box center [616, 393] width 165 height 9
